Goal: Navigation & Orientation: Go to known website

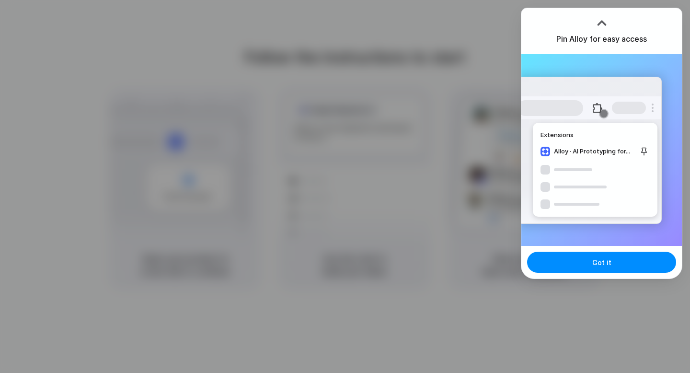
click at [602, 19] on div at bounding box center [602, 23] width 14 height 14
click at [602, 21] on div at bounding box center [602, 23] width 14 height 14
click at [440, 58] on div at bounding box center [345, 186] width 690 height 373
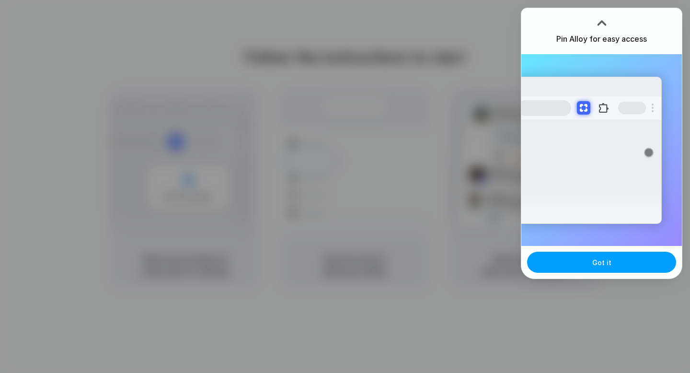
click at [615, 257] on button "Got it" at bounding box center [601, 262] width 149 height 21
